Goal: Task Accomplishment & Management: Use online tool/utility

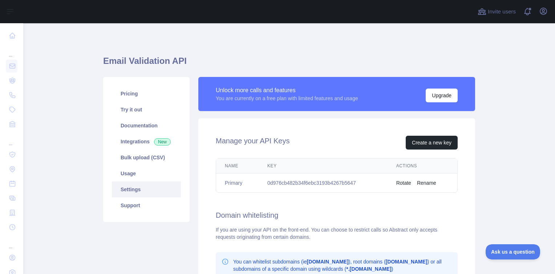
click at [309, 185] on td "0d976cb482b34f6ebc3193b4267b5647" at bounding box center [322, 183] width 129 height 19
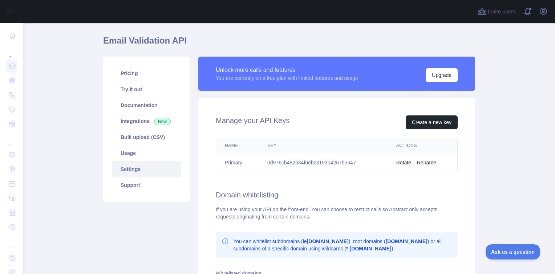
scroll to position [22, 0]
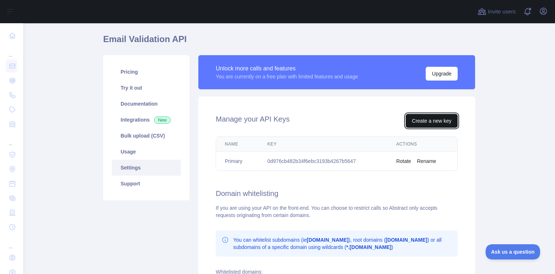
click at [428, 121] on button "Create a new key" at bounding box center [431, 121] width 52 height 14
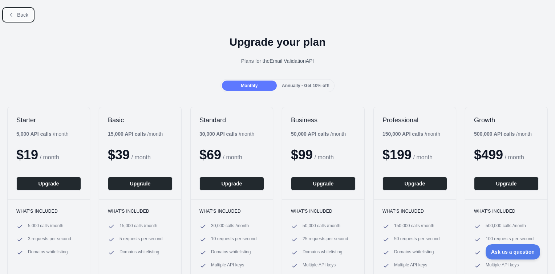
click at [17, 17] on span "Back" at bounding box center [22, 15] width 11 height 6
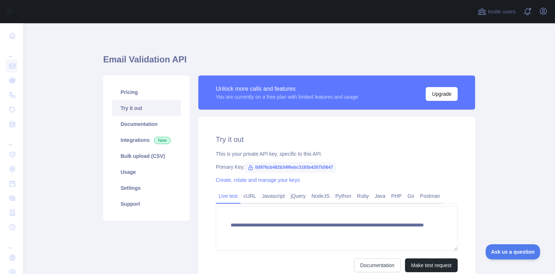
scroll to position [48, 0]
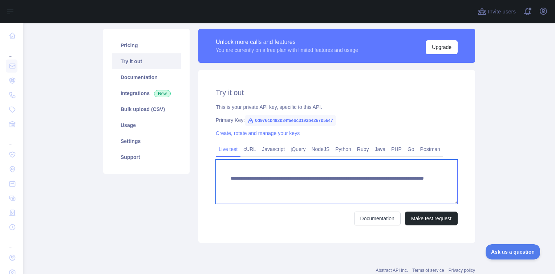
drag, startPoint x: 401, startPoint y: 189, endPoint x: 224, endPoint y: 167, distance: 178.5
click at [224, 167] on textarea "**********" at bounding box center [337, 182] width 242 height 44
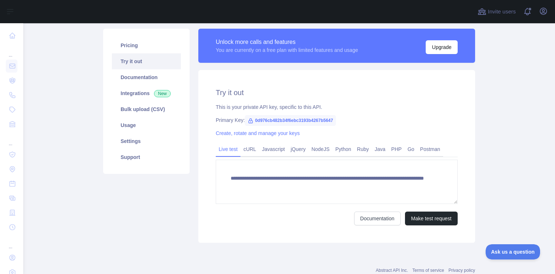
click at [167, 245] on div "**********" at bounding box center [289, 135] width 380 height 223
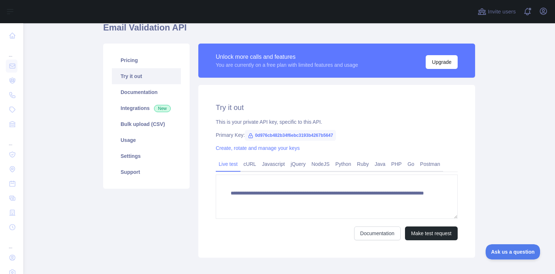
scroll to position [34, 0]
click at [143, 108] on link "Integrations New" at bounding box center [146, 108] width 69 height 16
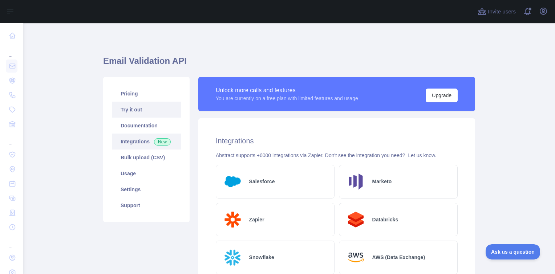
click at [146, 114] on link "Try it out" at bounding box center [146, 110] width 69 height 16
